Goal: Task Accomplishment & Management: Complete application form

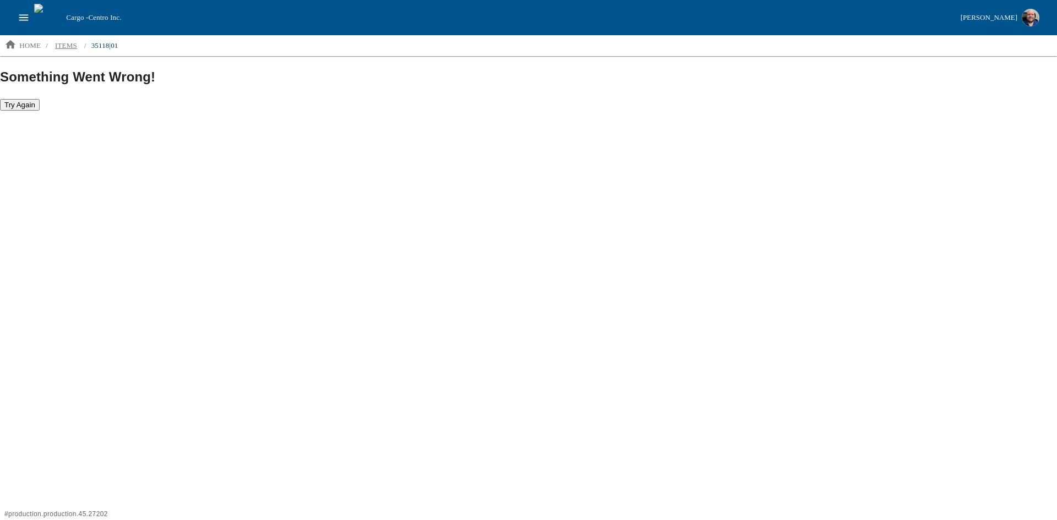
click at [70, 46] on p "items" at bounding box center [66, 45] width 22 height 11
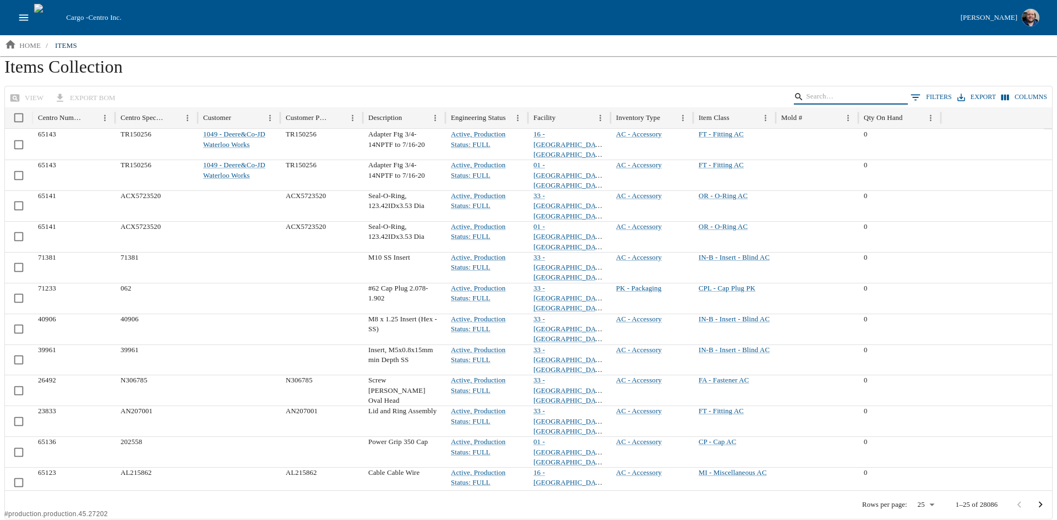
click at [842, 96] on input "Search" at bounding box center [849, 96] width 86 height 15
type input "35118"
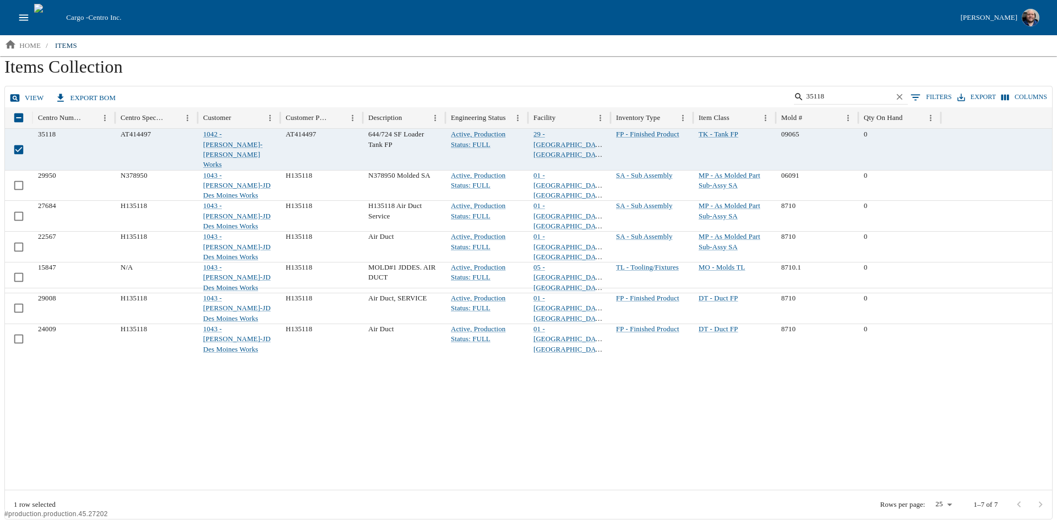
click at [20, 100] on link "view" at bounding box center [27, 98] width 41 height 19
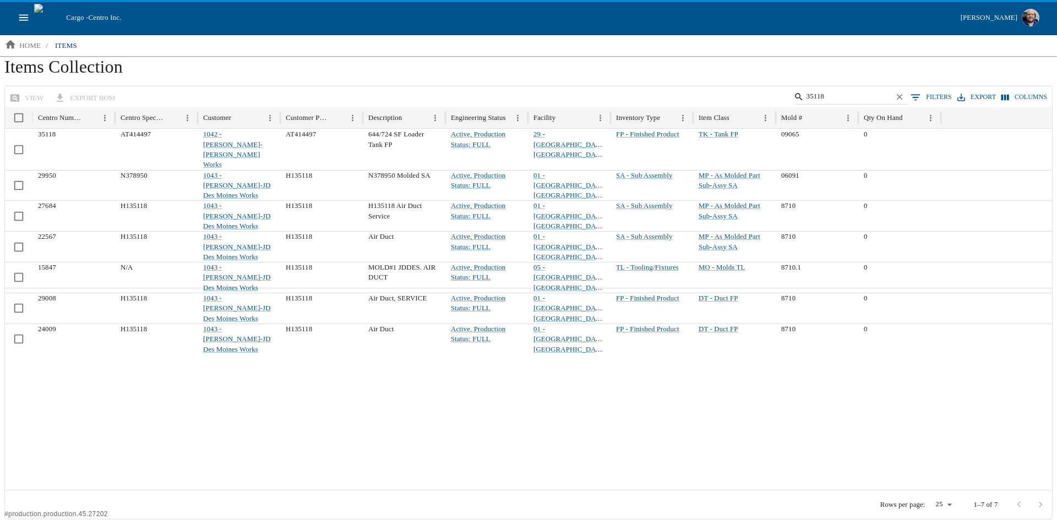
click at [13, 20] on div "Cargo - Centro Inc. [PERSON_NAME]" at bounding box center [528, 17] width 1057 height 35
click at [24, 19] on icon "open drawer" at bounding box center [24, 18] width 12 height 12
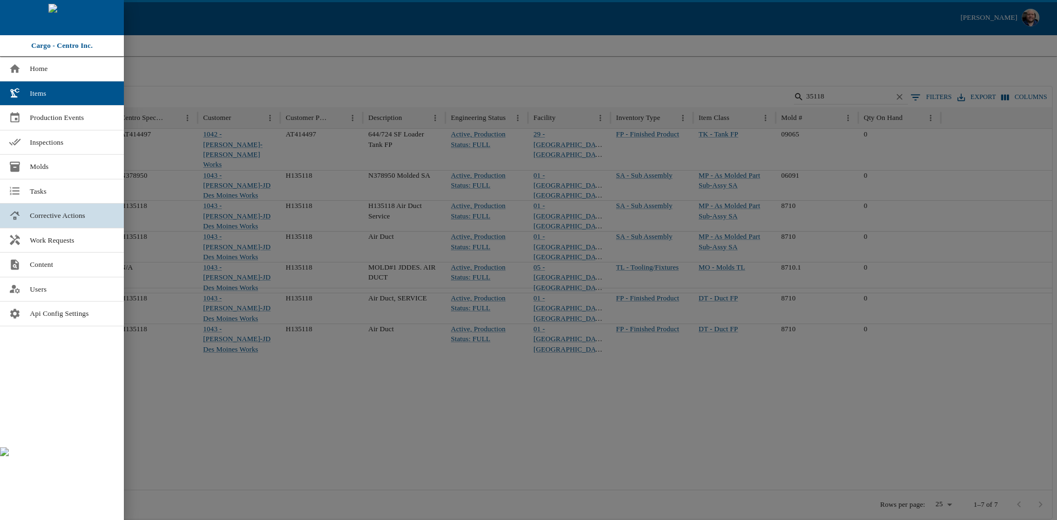
click at [73, 216] on span "Corrective Actions" at bounding box center [72, 215] width 85 height 11
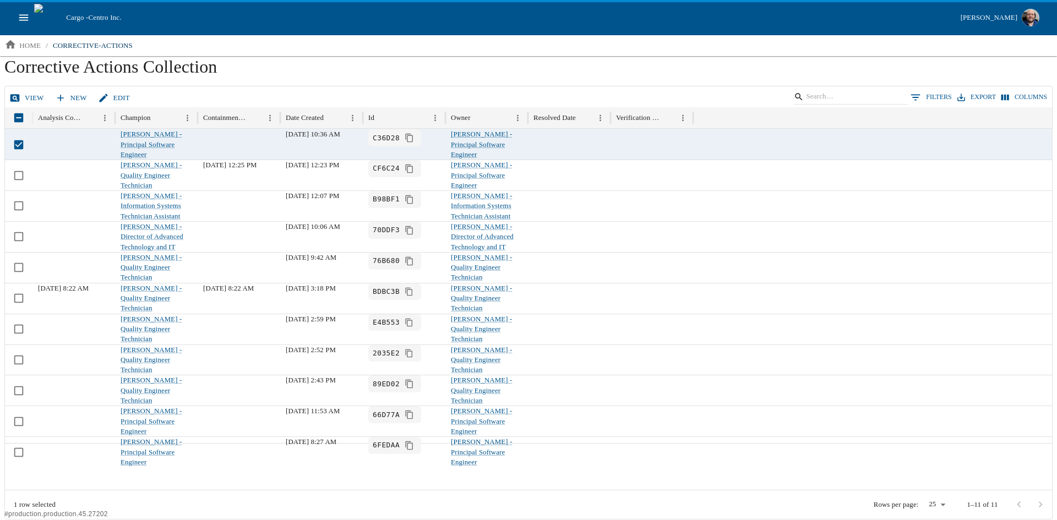
click at [29, 96] on link "View" at bounding box center [27, 98] width 41 height 19
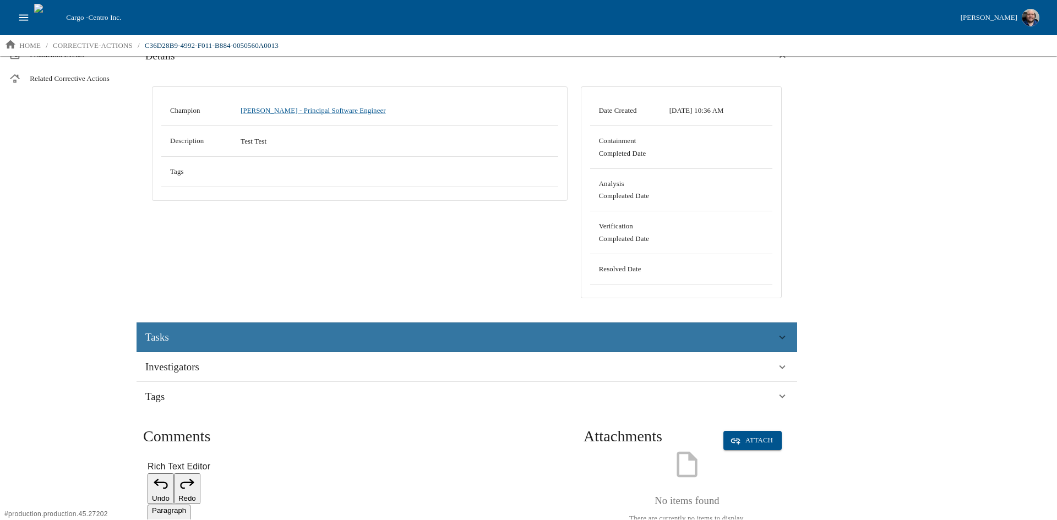
scroll to position [168, 0]
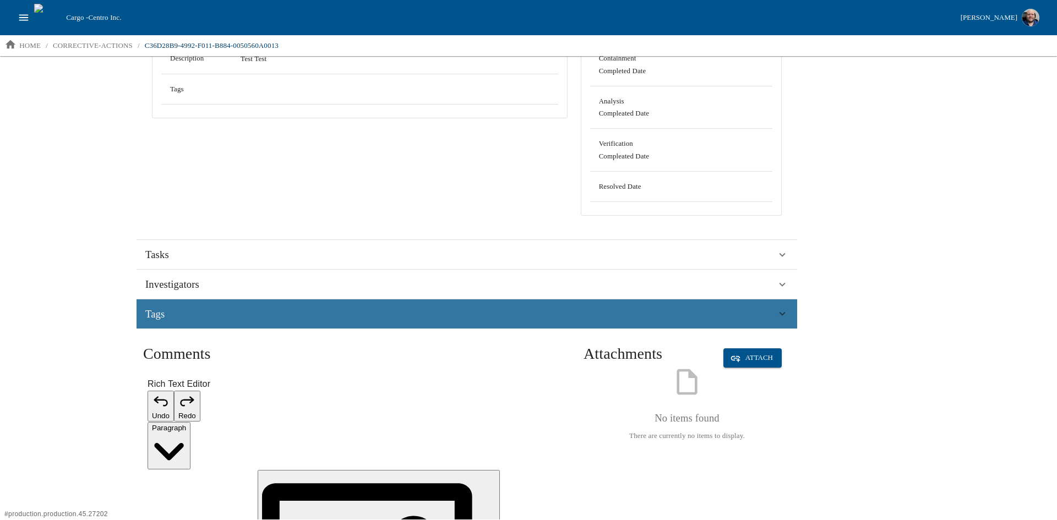
click at [195, 314] on div "Tags" at bounding box center [460, 314] width 631 height 17
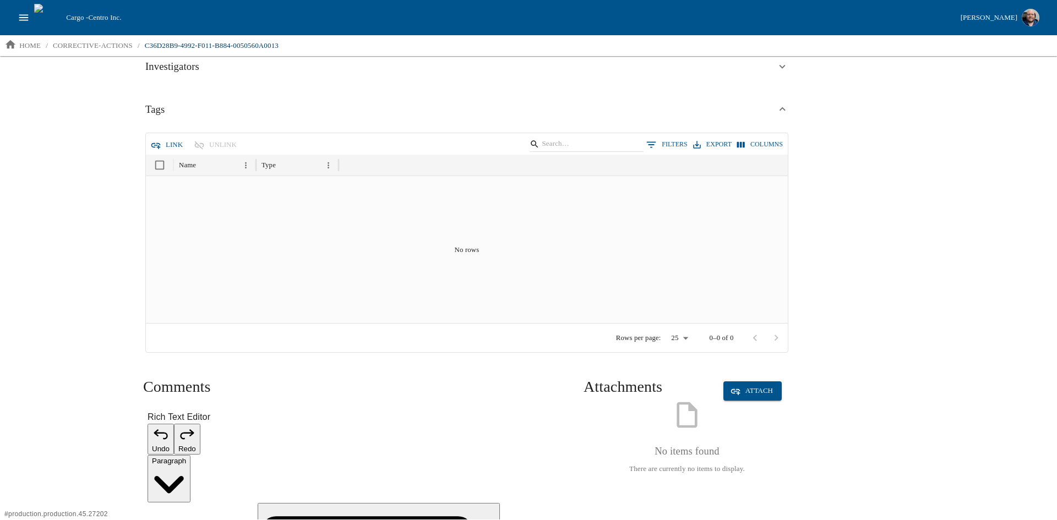
scroll to position [419, 0]
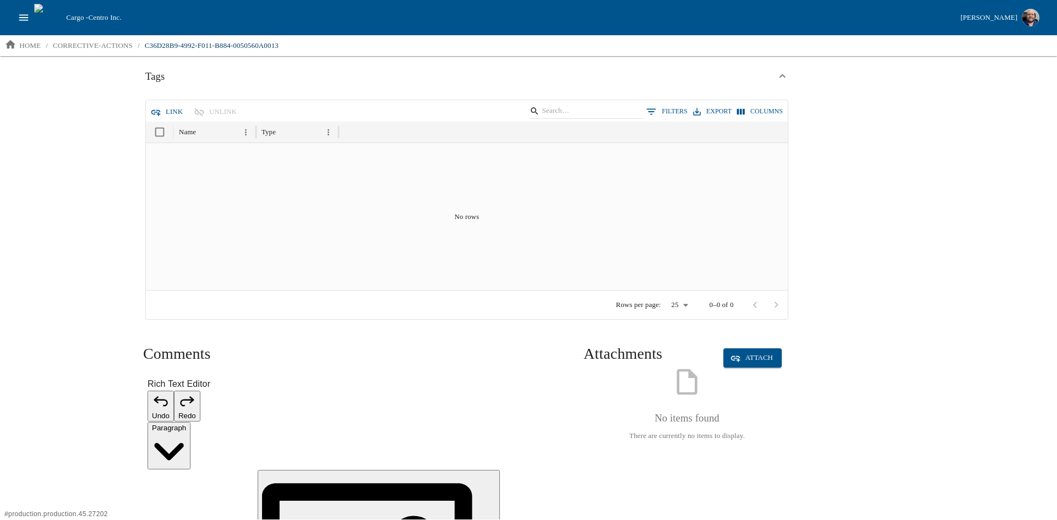
click at [157, 110] on icon "button" at bounding box center [155, 112] width 11 height 11
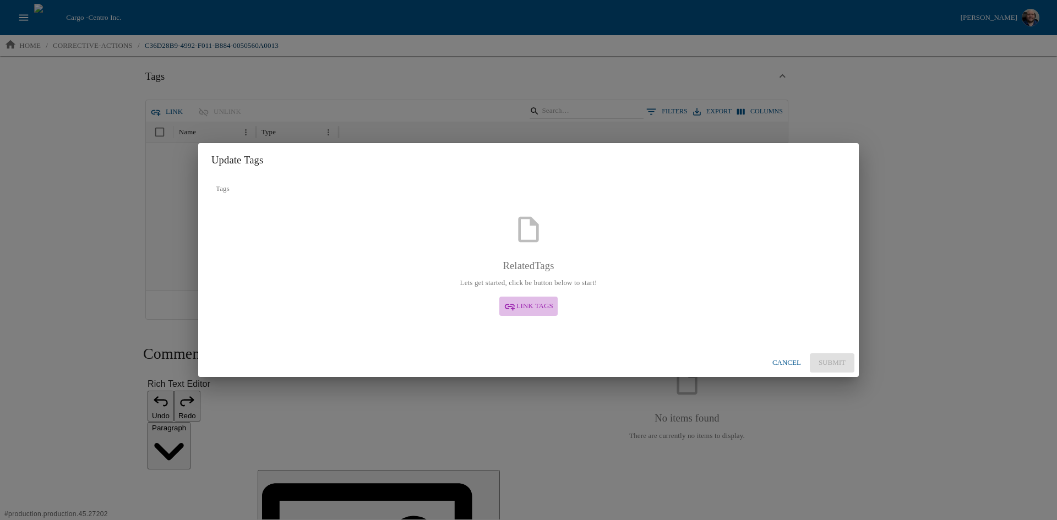
click at [532, 306] on span "Link Tags" at bounding box center [534, 306] width 37 height 13
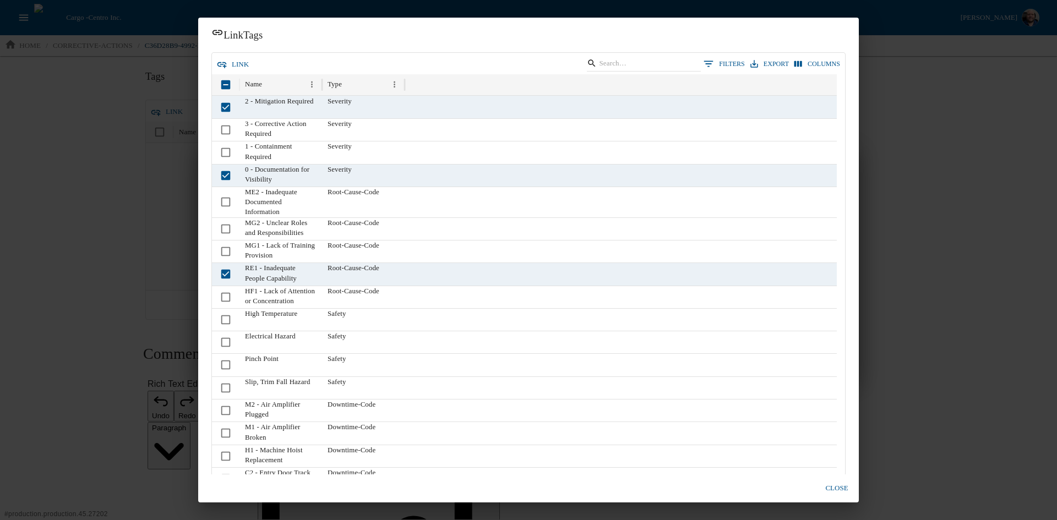
click at [224, 61] on icon "button" at bounding box center [221, 64] width 11 height 11
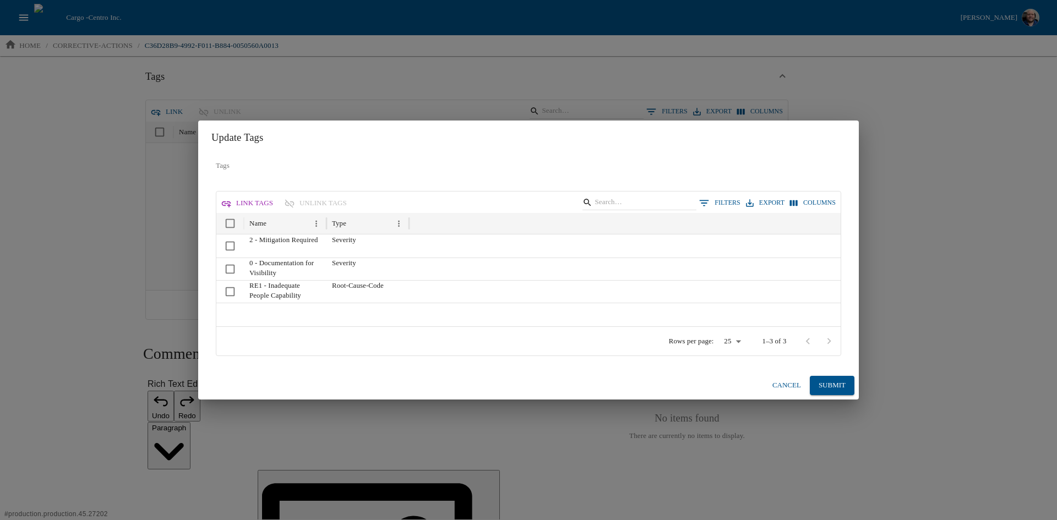
drag, startPoint x: 823, startPoint y: 384, endPoint x: 836, endPoint y: 394, distance: 16.2
click at [823, 385] on button "Submit" at bounding box center [832, 385] width 45 height 19
